Goal: Task Accomplishment & Management: Use online tool/utility

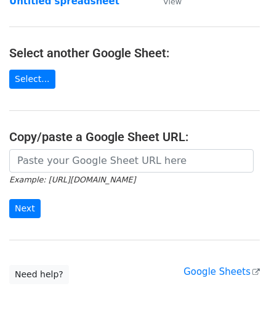
scroll to position [123, 0]
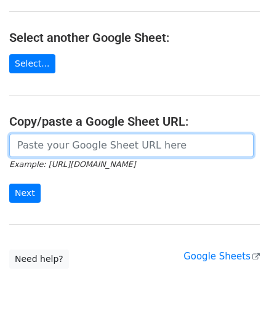
click at [52, 150] on input "url" at bounding box center [131, 145] width 245 height 23
paste input "https://docs.google.com/spreadsheets/d/1hZTg7C2rU7xUE7LVQhrb-Hu-7y3ejNbM4ITQng3…"
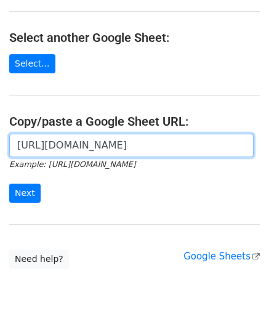
scroll to position [0, 268]
type input "https://docs.google.com/spreadsheets/d/1hZTg7C2rU7xUE7LVQhrb-Hu-7y3ejNbM4ITQng3…"
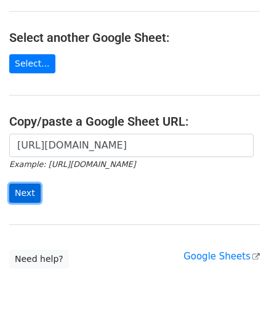
click at [28, 191] on input "Next" at bounding box center [24, 193] width 31 height 19
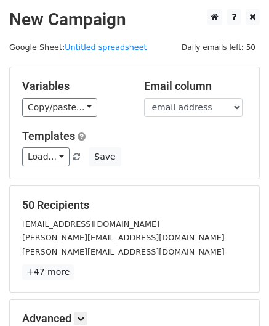
scroll to position [150, 0]
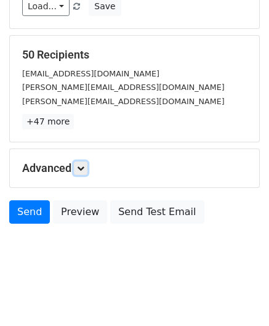
drag, startPoint x: 84, startPoint y: 162, endPoint x: 100, endPoint y: 181, distance: 24.1
click at [84, 165] on icon at bounding box center [80, 168] width 7 height 7
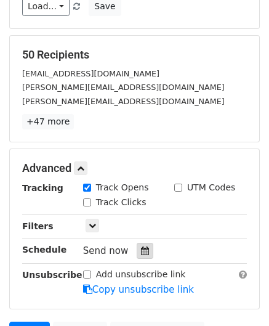
click at [141, 247] on icon at bounding box center [145, 251] width 8 height 9
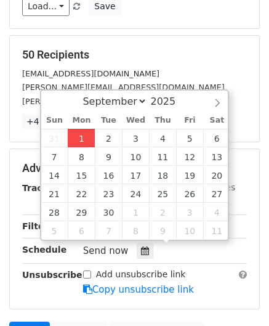
type input "[DATE] 12:00"
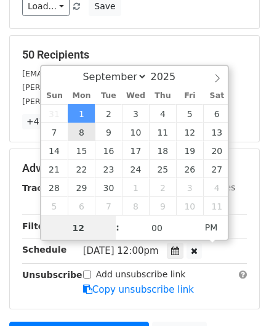
paste input "Hour"
type input "2"
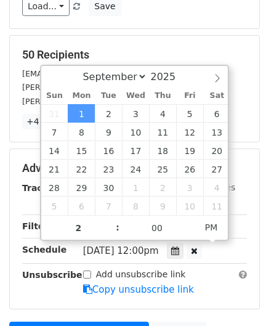
type input "[DATE] 14:00"
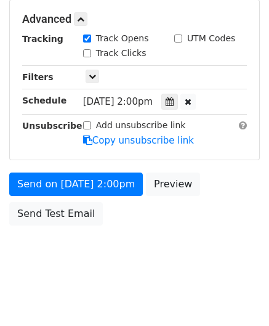
scroll to position [300, 0]
